Goal: Task Accomplishment & Management: Manage account settings

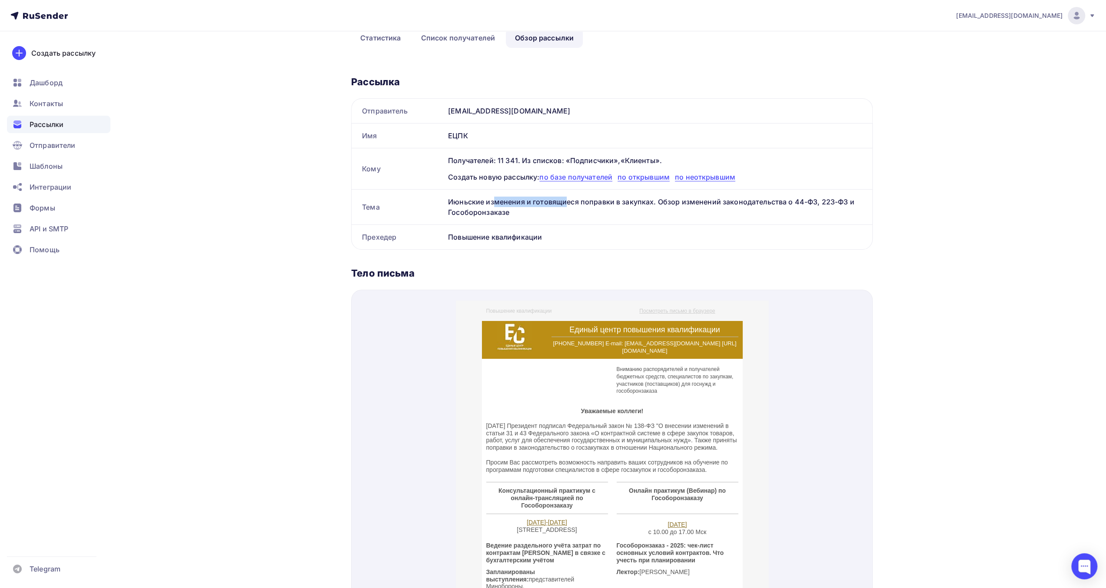
scroll to position [304, 0]
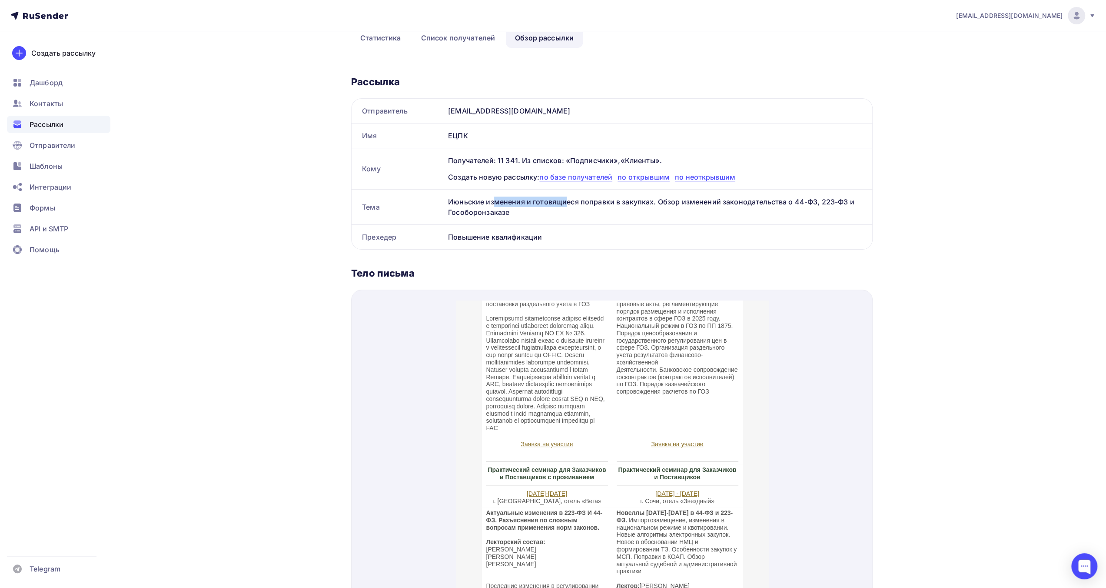
click at [1086, 18] on div "[EMAIL_ADDRESS][DOMAIN_NAME]" at bounding box center [1026, 15] width 140 height 17
click at [880, 75] on div "Назад Июньские изменения и готовящиеся поправки в закупках. Обзор изменений зак…" at bounding box center [553, 369] width 712 height 959
click at [58, 105] on span "Контакты" at bounding box center [46, 103] width 33 height 10
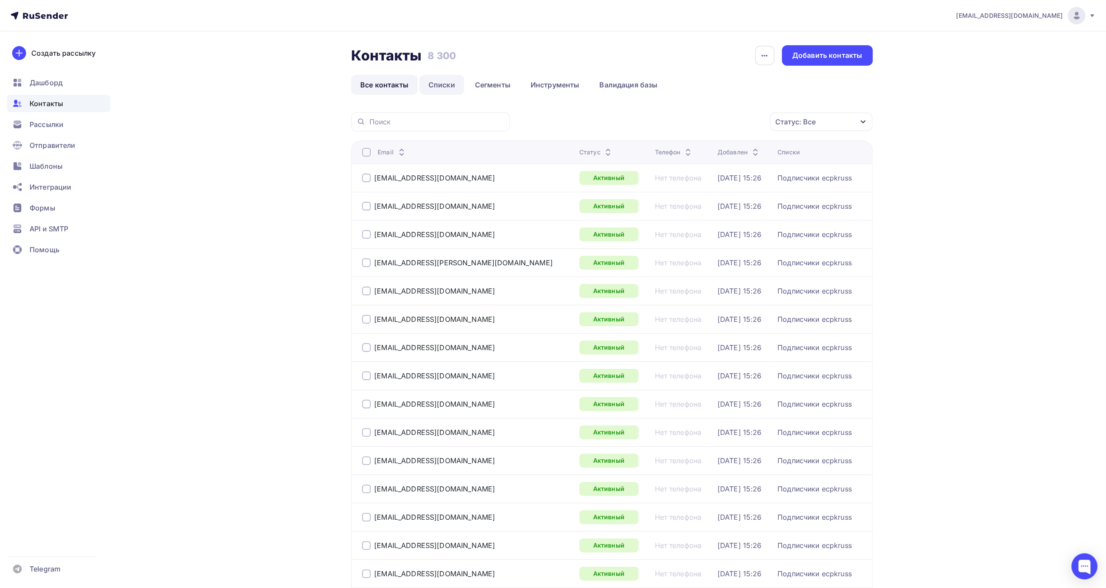
click at [435, 80] on link "Списки" at bounding box center [441, 85] width 45 height 20
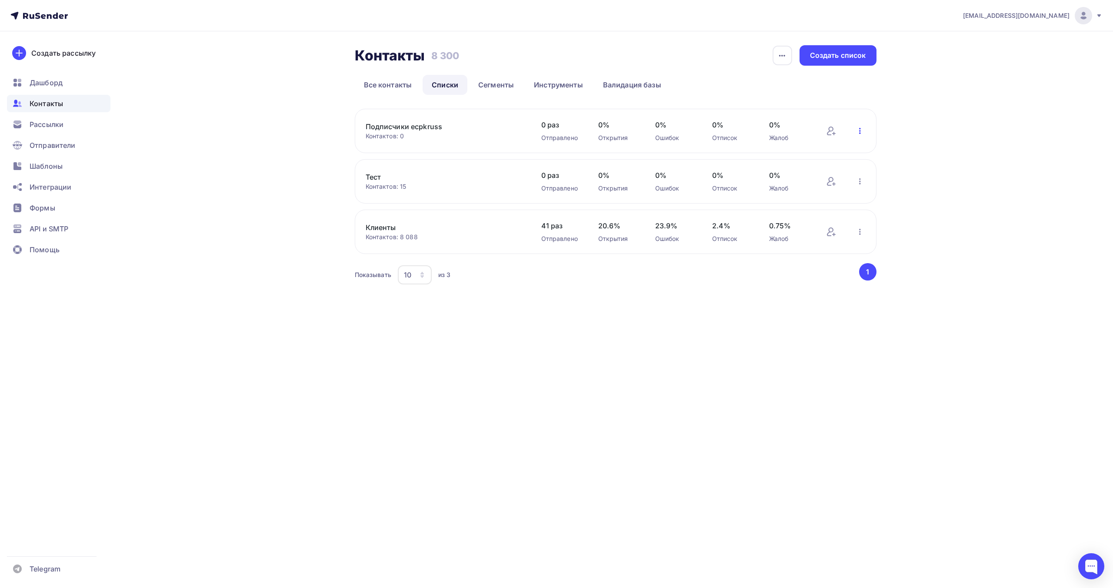
click at [860, 131] on icon "button" at bounding box center [859, 131] width 10 height 10
click at [840, 151] on div "Добавить контакты" at bounding box center [803, 155] width 122 height 14
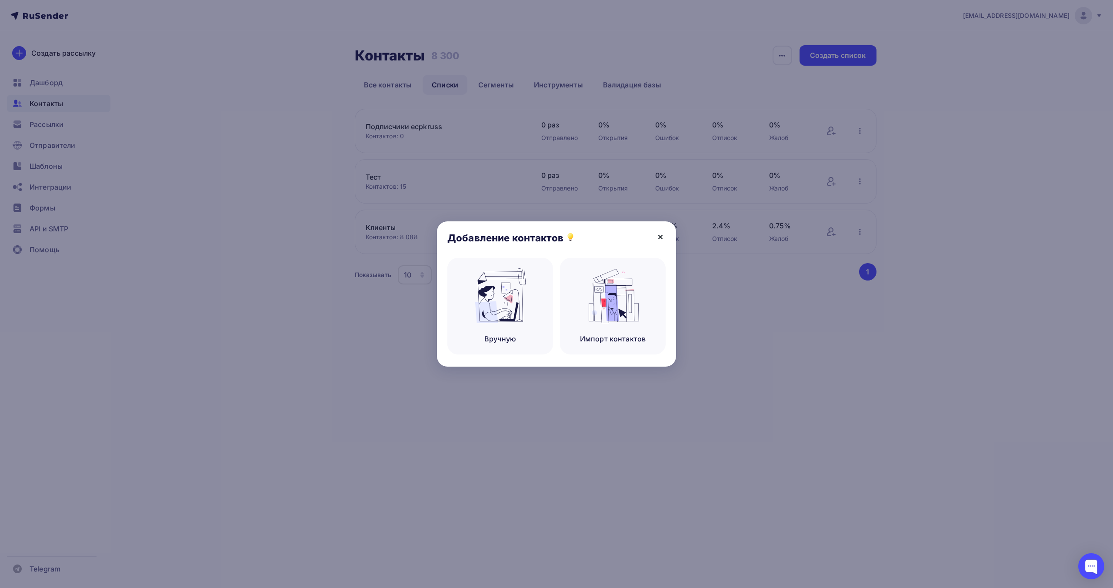
click at [661, 233] on icon at bounding box center [660, 237] width 10 height 10
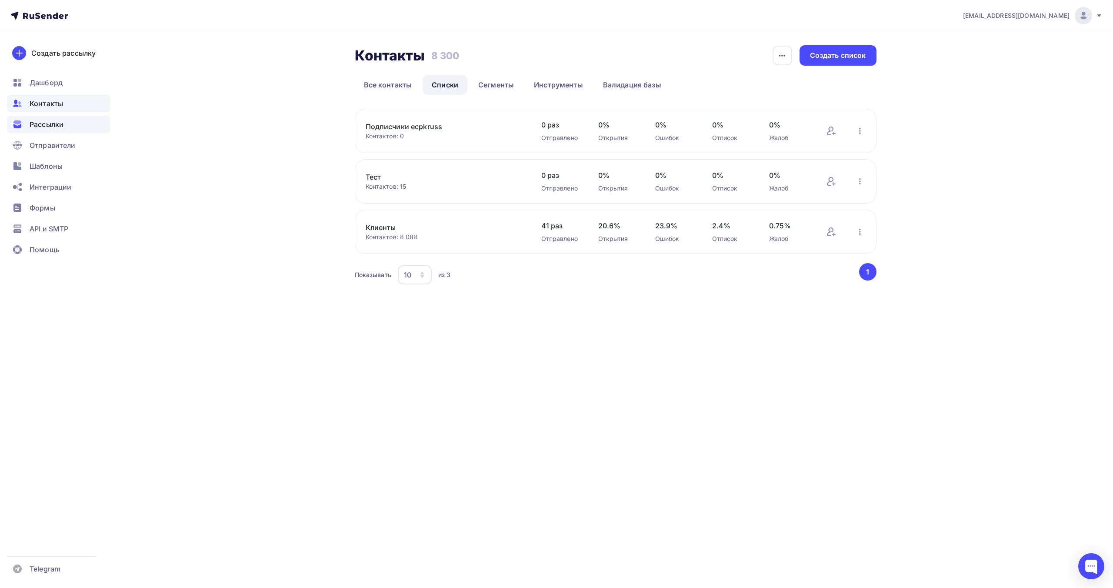
click at [55, 129] on span "Рассылки" at bounding box center [47, 124] width 34 height 10
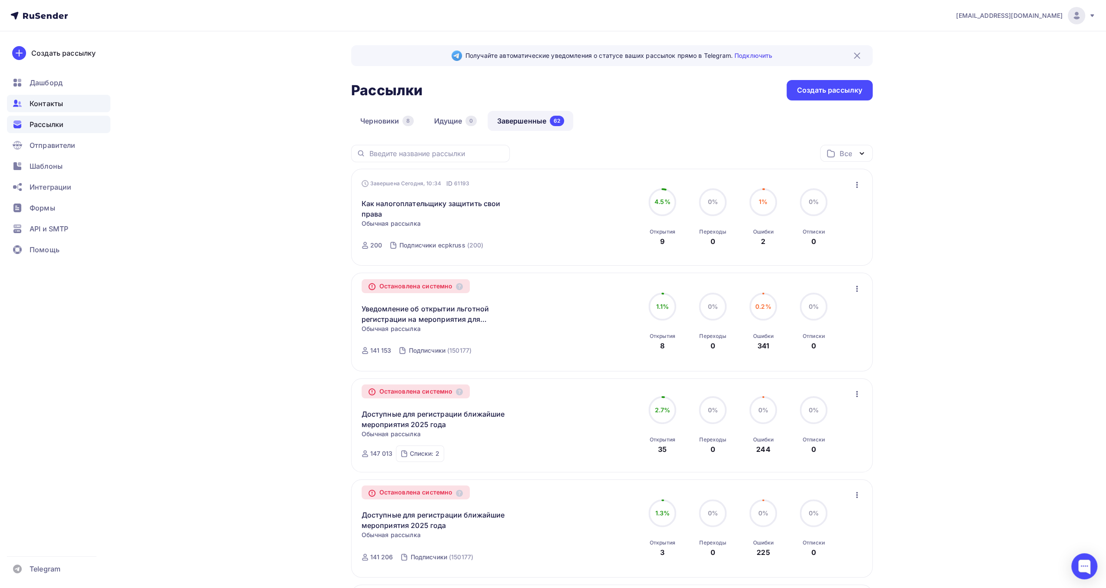
click at [63, 109] on div "Контакты" at bounding box center [58, 103] width 103 height 17
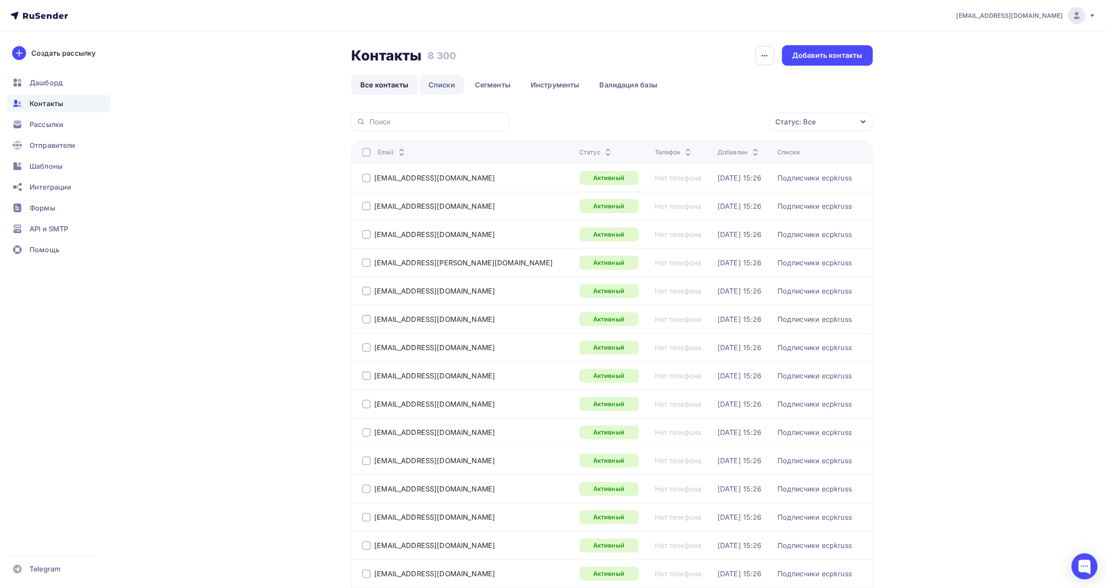
click at [450, 85] on link "Списки" at bounding box center [441, 85] width 45 height 20
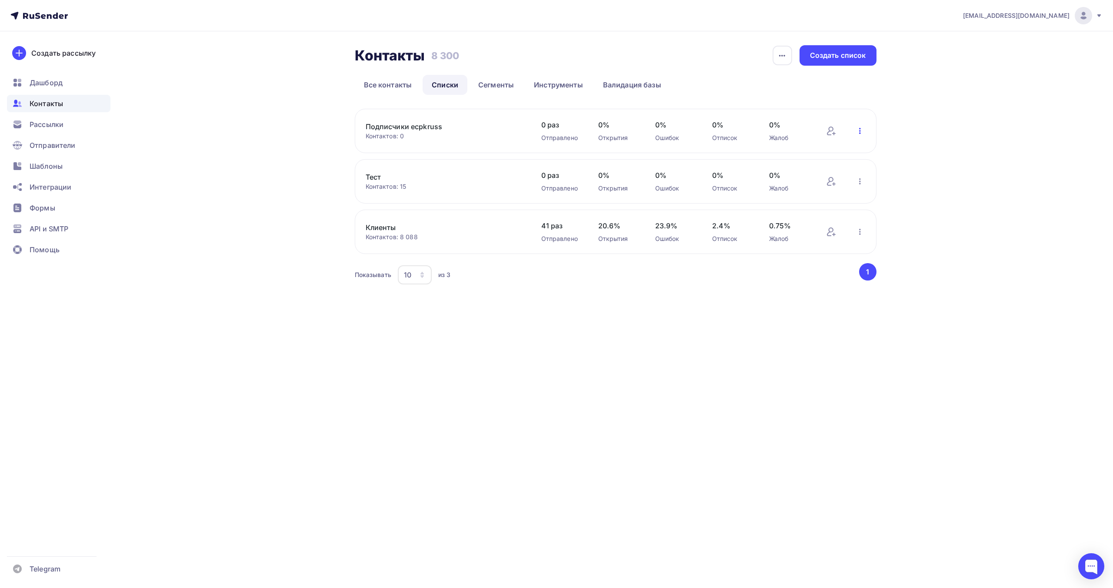
click at [860, 132] on icon "button" at bounding box center [859, 131] width 10 height 10
click at [834, 153] on div "Добавить контакты" at bounding box center [803, 155] width 122 height 14
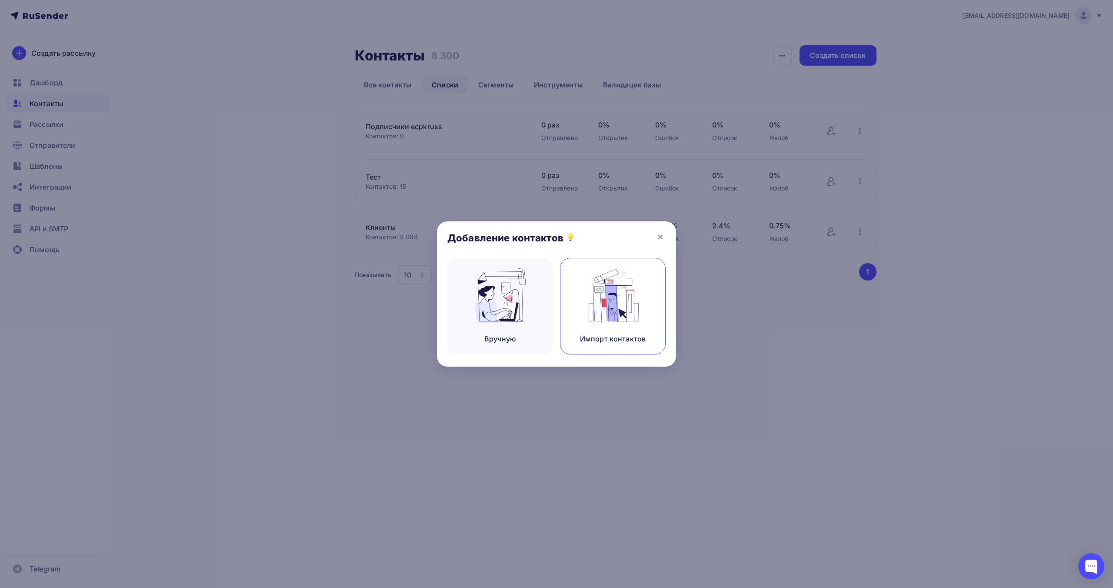
click at [623, 291] on img at bounding box center [613, 295] width 58 height 55
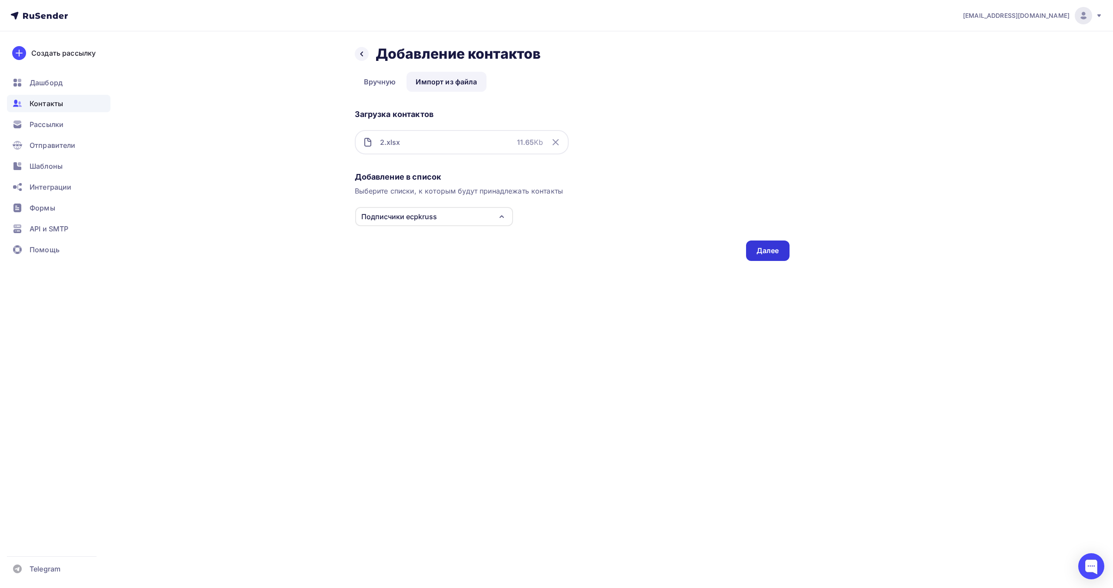
click at [772, 254] on div "Далее" at bounding box center [767, 251] width 23 height 10
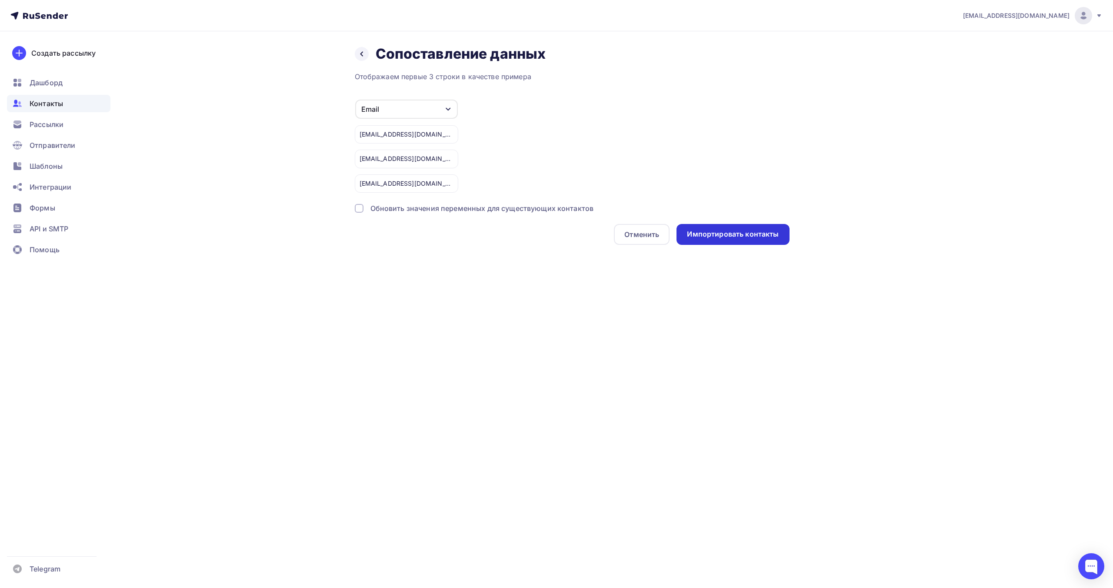
click at [753, 234] on div "Импортировать контакты" at bounding box center [733, 234] width 92 height 10
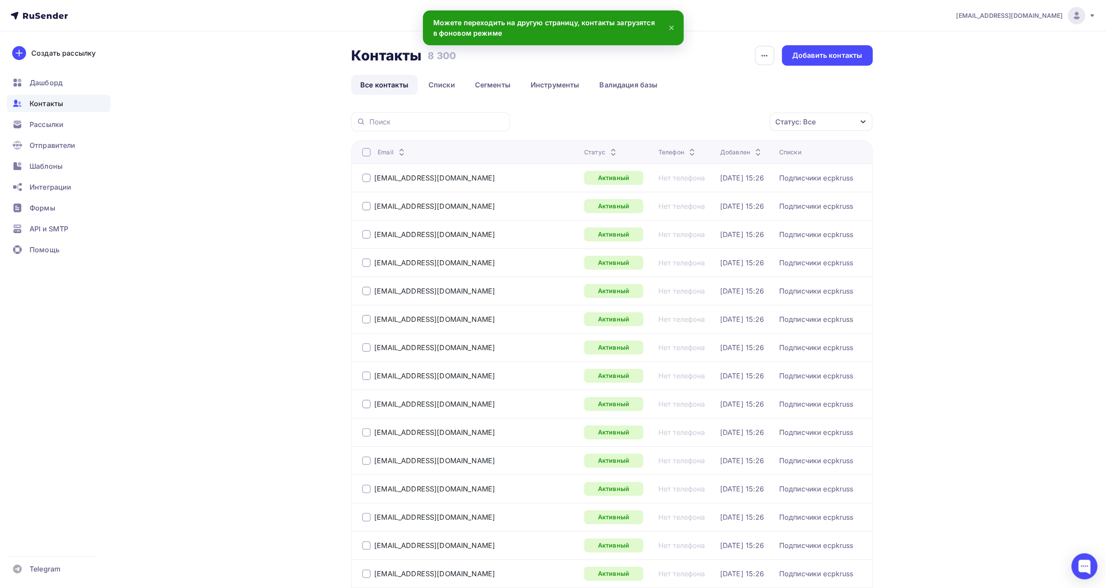
click at [624, 114] on div "Статус: Все Статус Новый Активный Не существует Переполнен Недоступен Отписан О…" at bounding box center [694, 121] width 357 height 19
